Goal: Information Seeking & Learning: Compare options

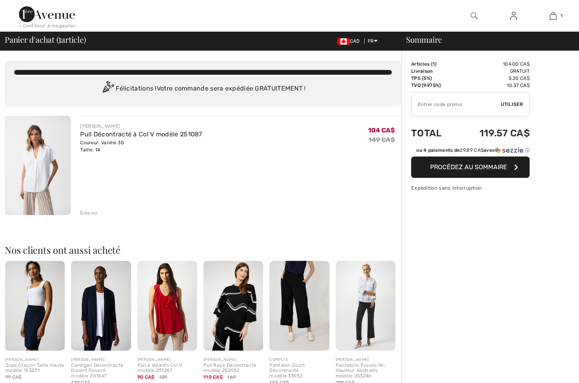
checkbox input "true"
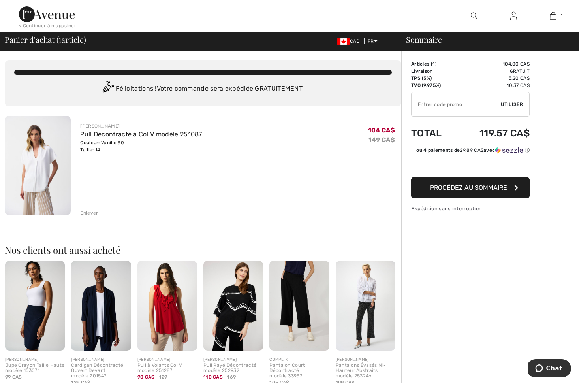
click at [35, 154] on img at bounding box center [38, 165] width 66 height 99
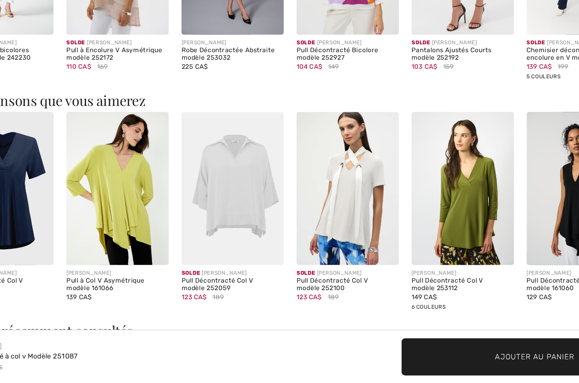
scroll to position [697, 0]
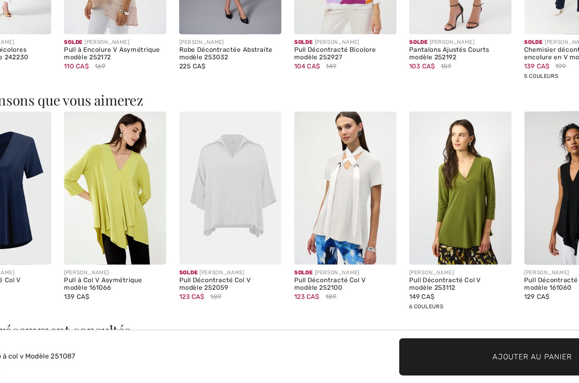
click at [204, 182] on img at bounding box center [242, 239] width 76 height 114
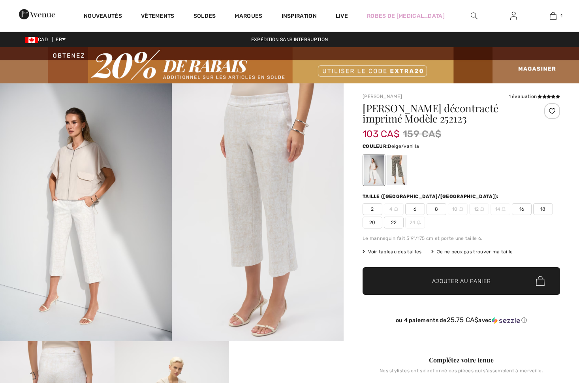
checkbox input "true"
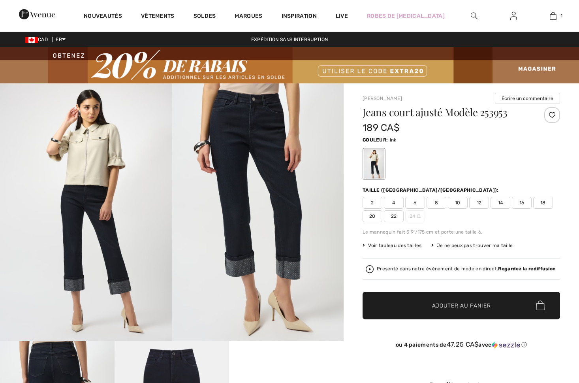
checkbox input "true"
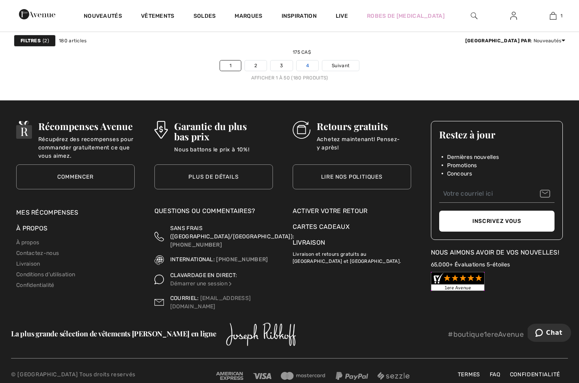
scroll to position [3731, 0]
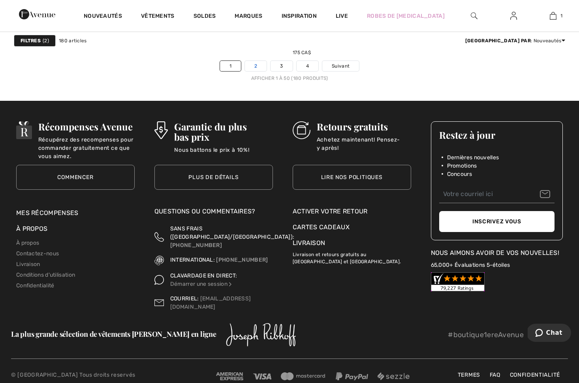
click at [258, 69] on link "2" at bounding box center [256, 66] width 22 height 10
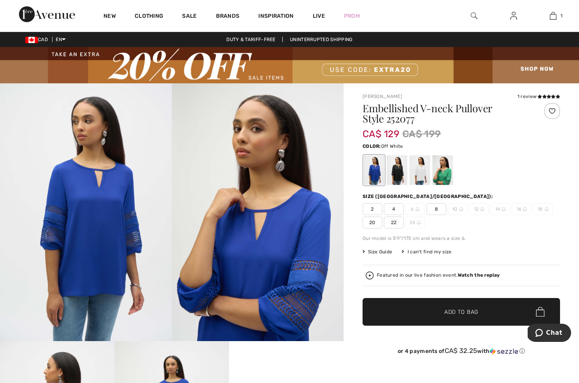
click at [419, 170] on div at bounding box center [420, 170] width 21 height 30
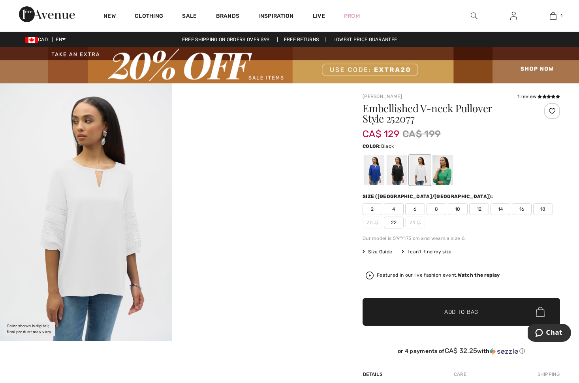
click at [397, 170] on div at bounding box center [397, 170] width 21 height 30
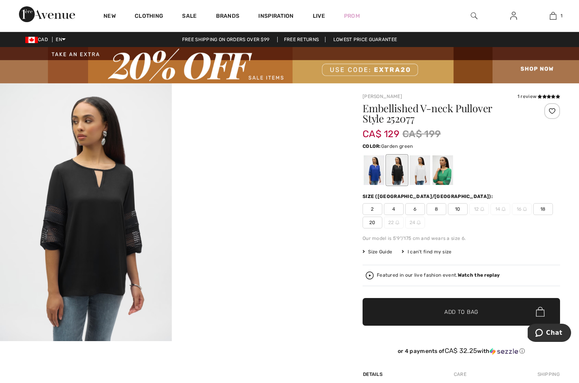
click at [438, 170] on div at bounding box center [442, 170] width 21 height 30
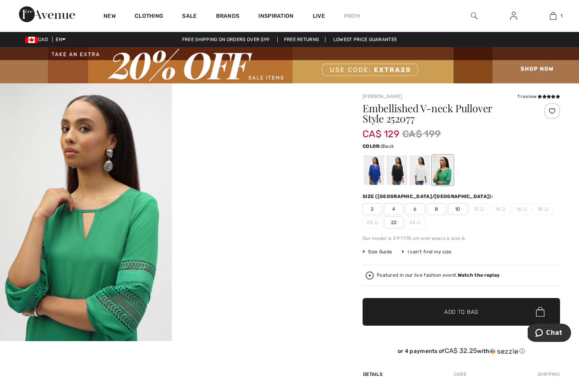
click at [393, 175] on div at bounding box center [397, 170] width 21 height 30
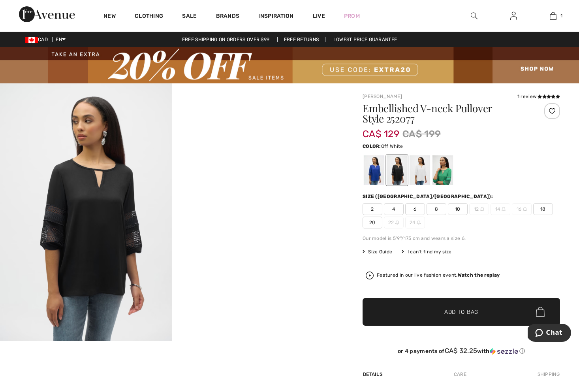
click at [423, 173] on div at bounding box center [420, 170] width 21 height 30
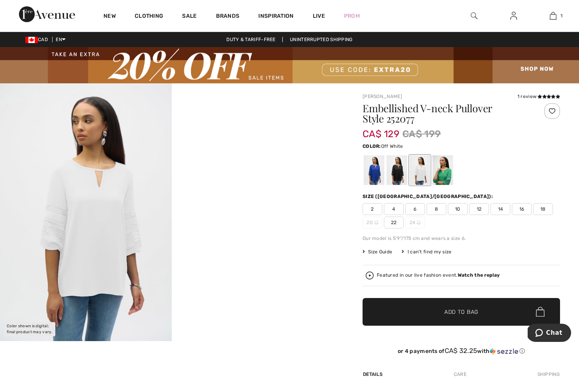
click at [85, 210] on img at bounding box center [86, 212] width 172 height 258
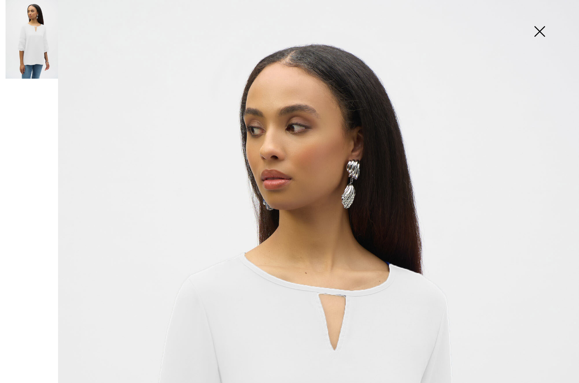
drag, startPoint x: 538, startPoint y: 30, endPoint x: 537, endPoint y: 39, distance: 8.4
click at [538, 30] on img at bounding box center [539, 32] width 39 height 41
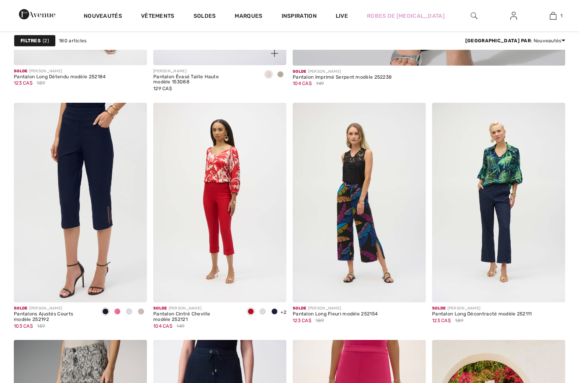
checkbox input "true"
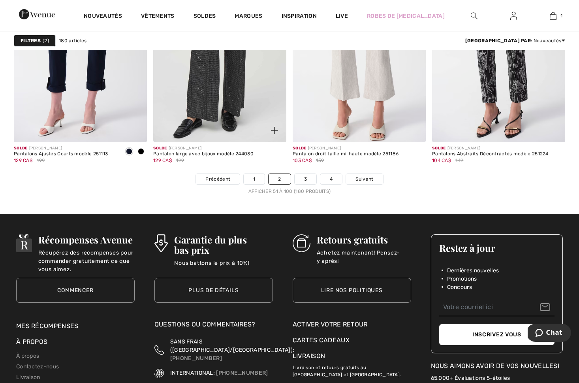
scroll to position [3647, 0]
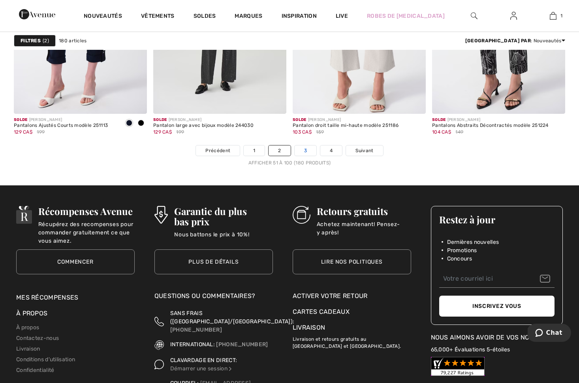
click at [301, 152] on link "3" at bounding box center [306, 150] width 22 height 10
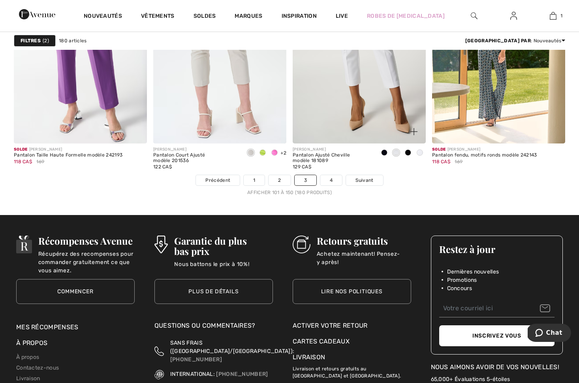
scroll to position [3622, 0]
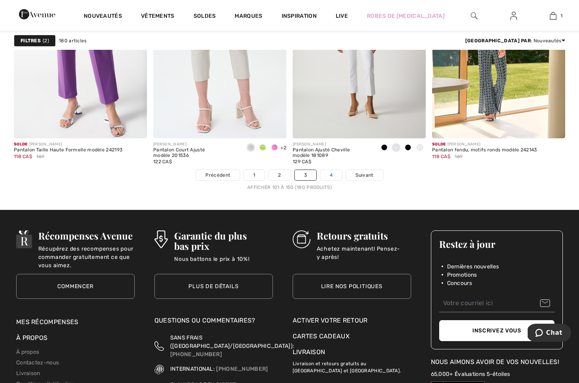
click at [327, 175] on link "4" at bounding box center [331, 175] width 22 height 10
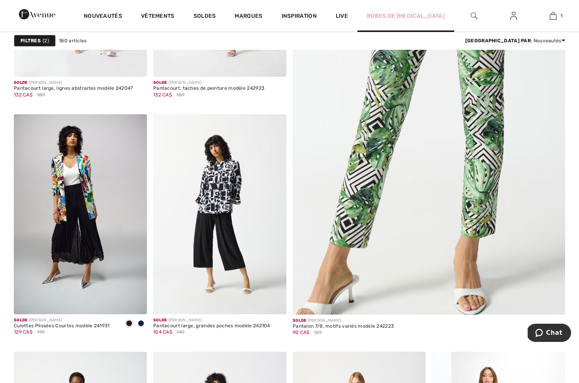
scroll to position [241, 0]
